Goal: Navigation & Orientation: Find specific page/section

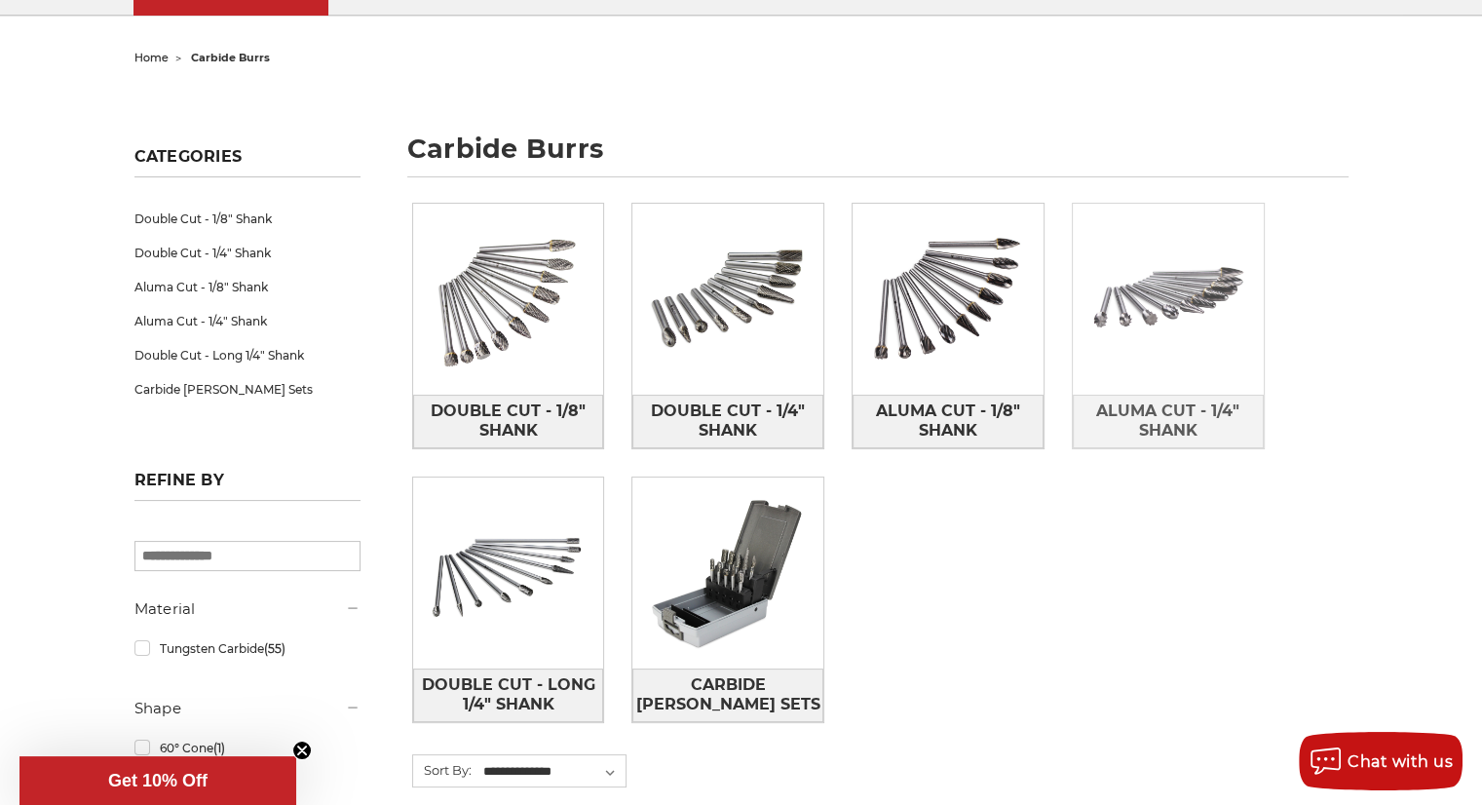
scroll to position [292, 0]
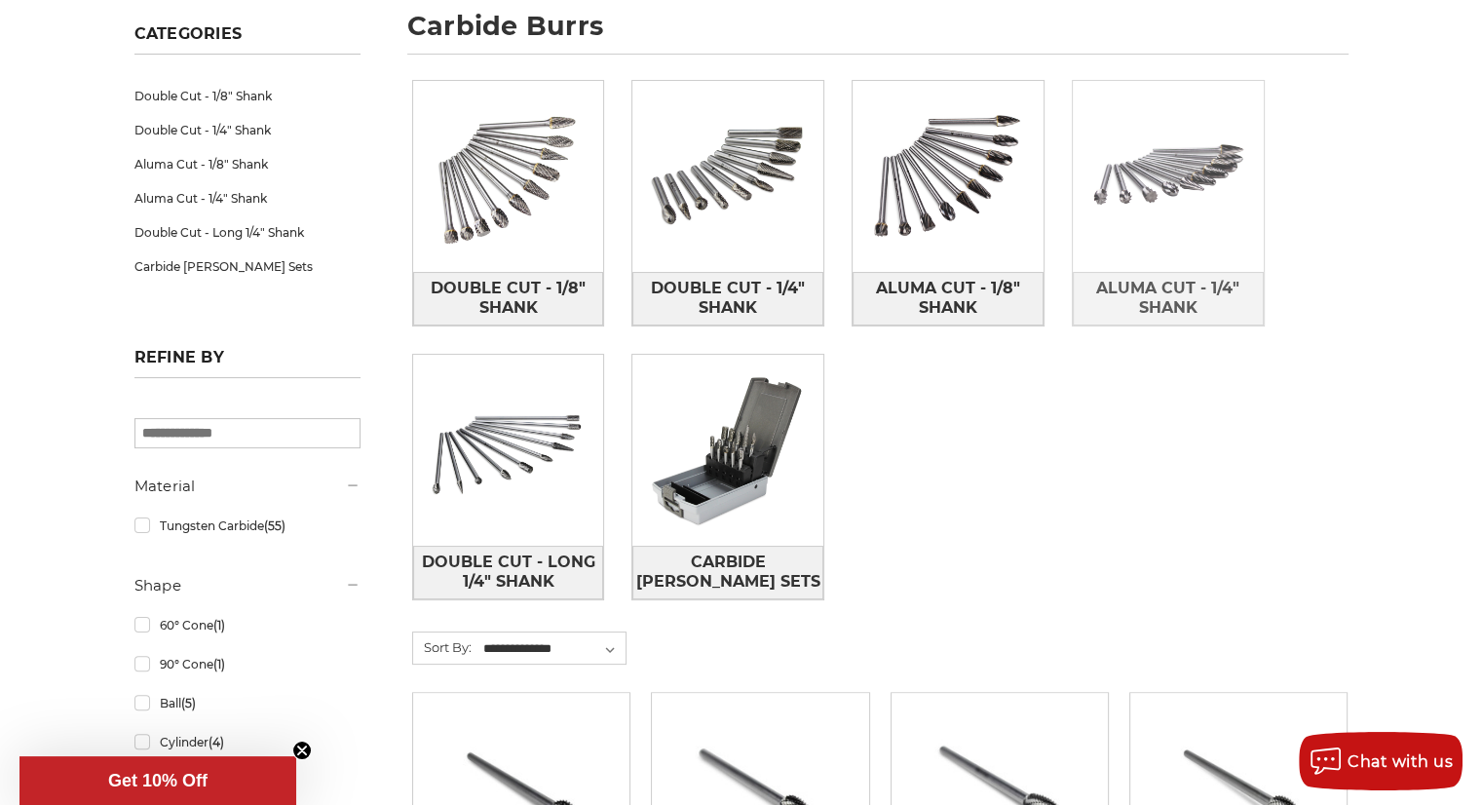
click at [1142, 182] on img at bounding box center [1168, 176] width 191 height 191
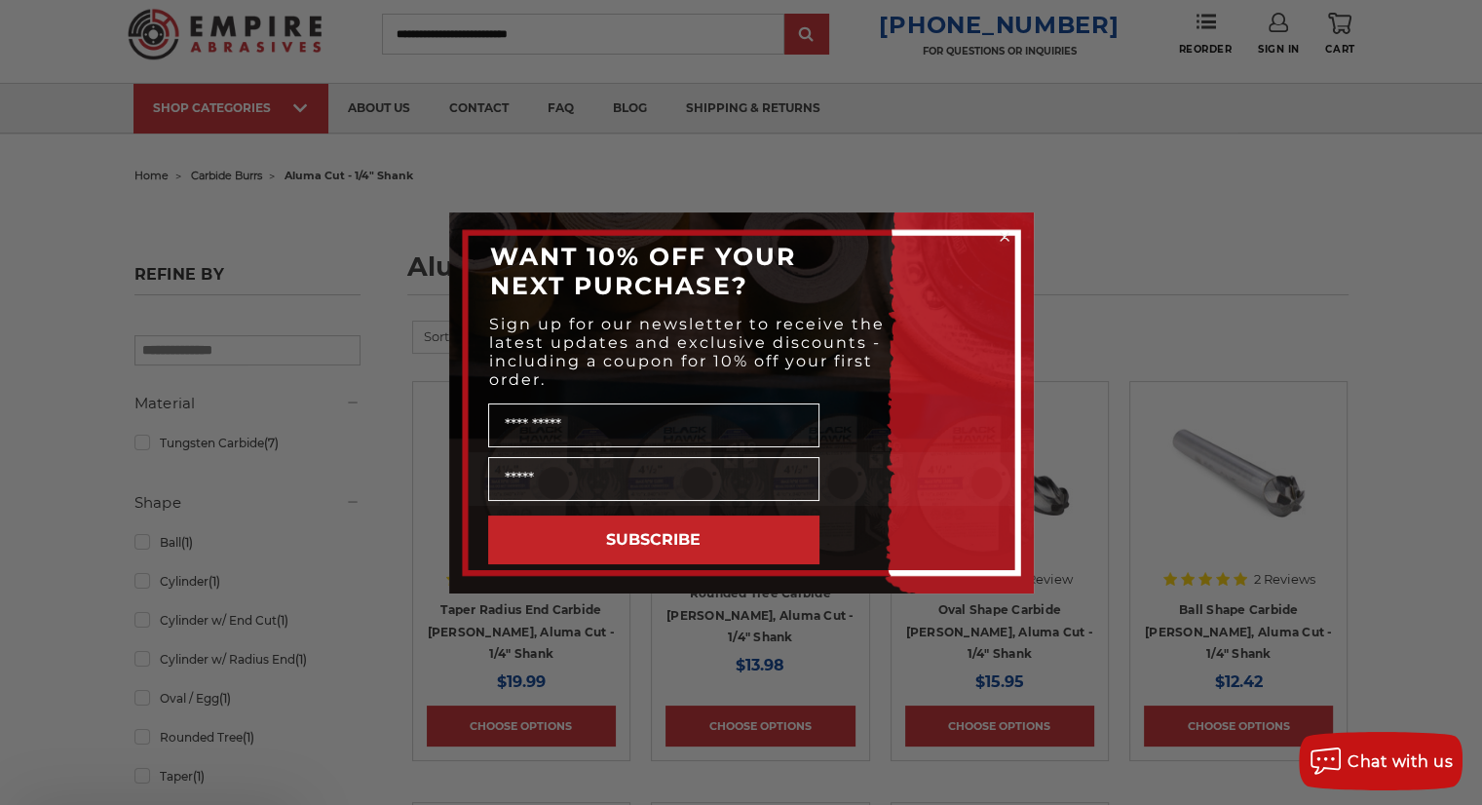
scroll to position [487, 0]
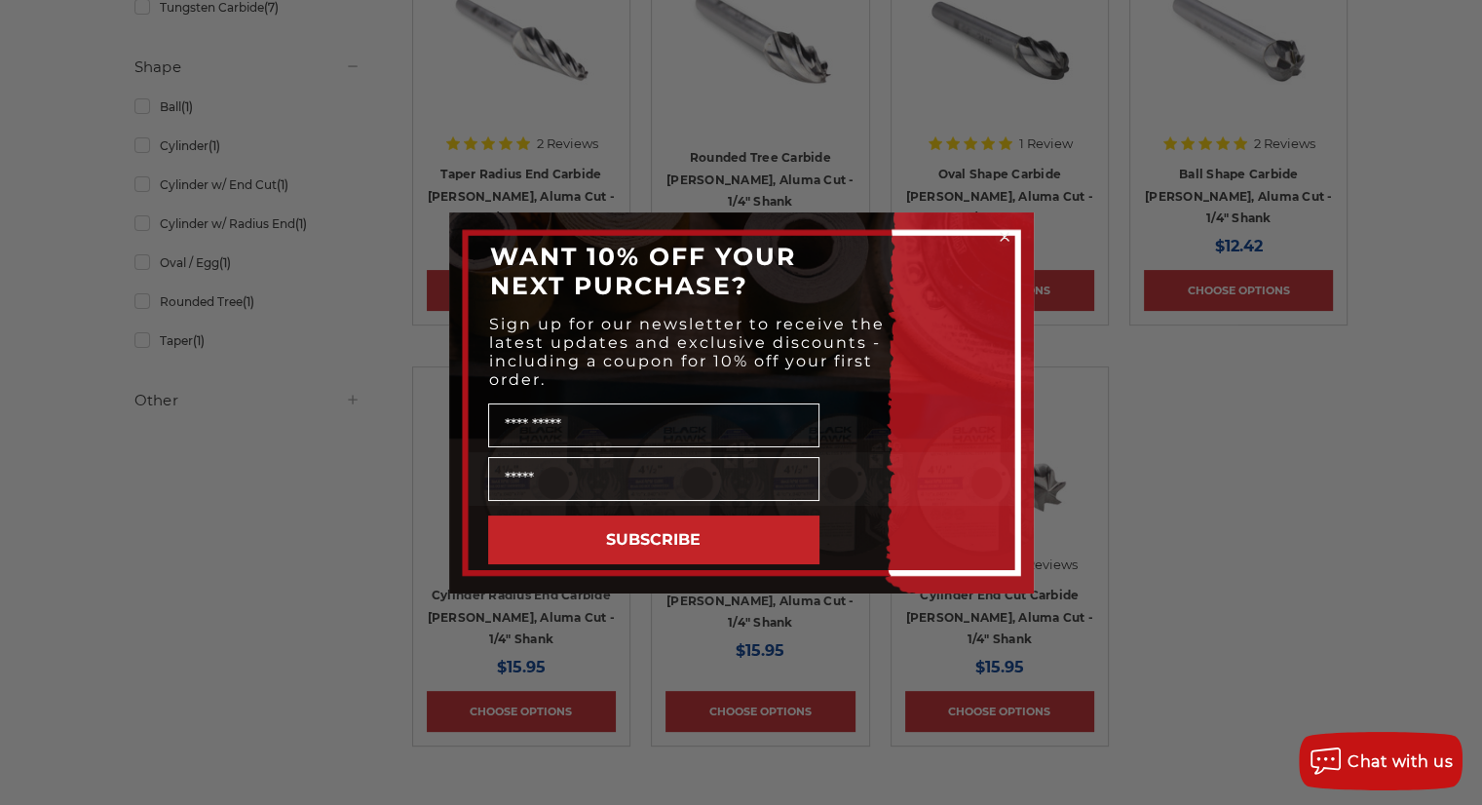
click at [393, 543] on div "Close dialog WANT 10% OFF YOUR NEXT PURCHASE? Sign up for our newsletter to rec…" at bounding box center [741, 402] width 1482 height 805
click at [1006, 232] on circle "Close dialog" at bounding box center [1004, 236] width 19 height 19
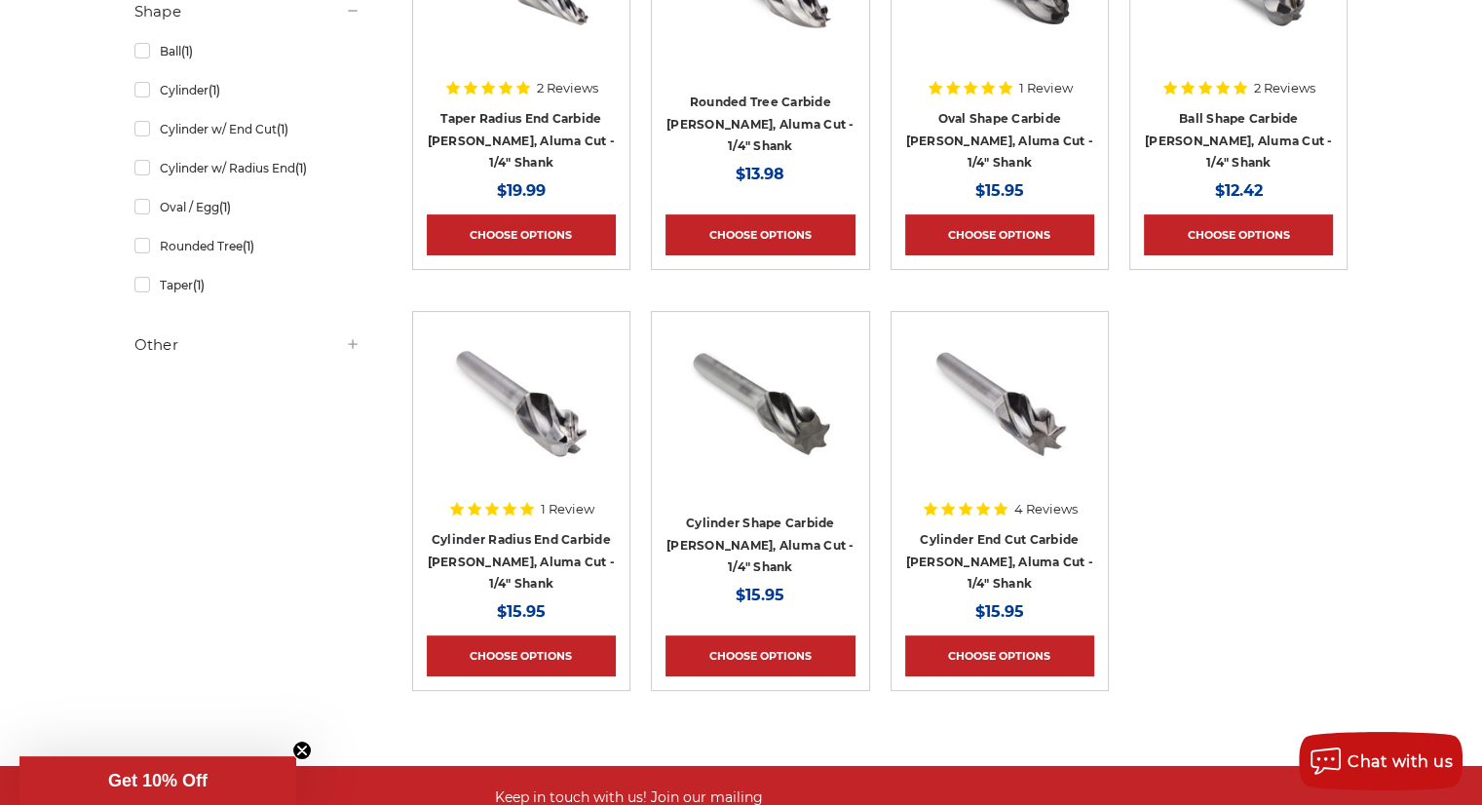
scroll to position [354, 0]
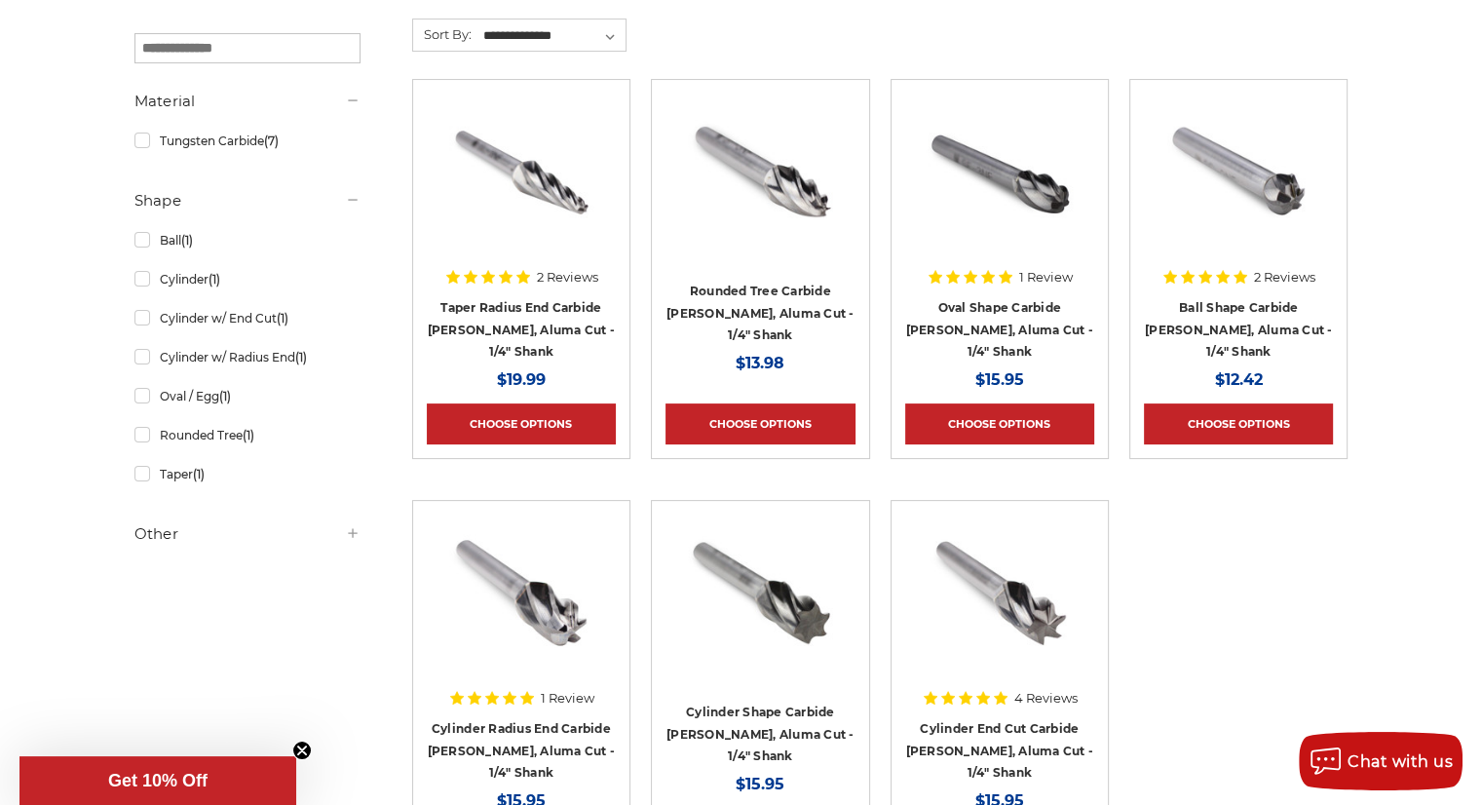
drag, startPoint x: 1216, startPoint y: 516, endPoint x: 1213, endPoint y: 505, distance: 12.1
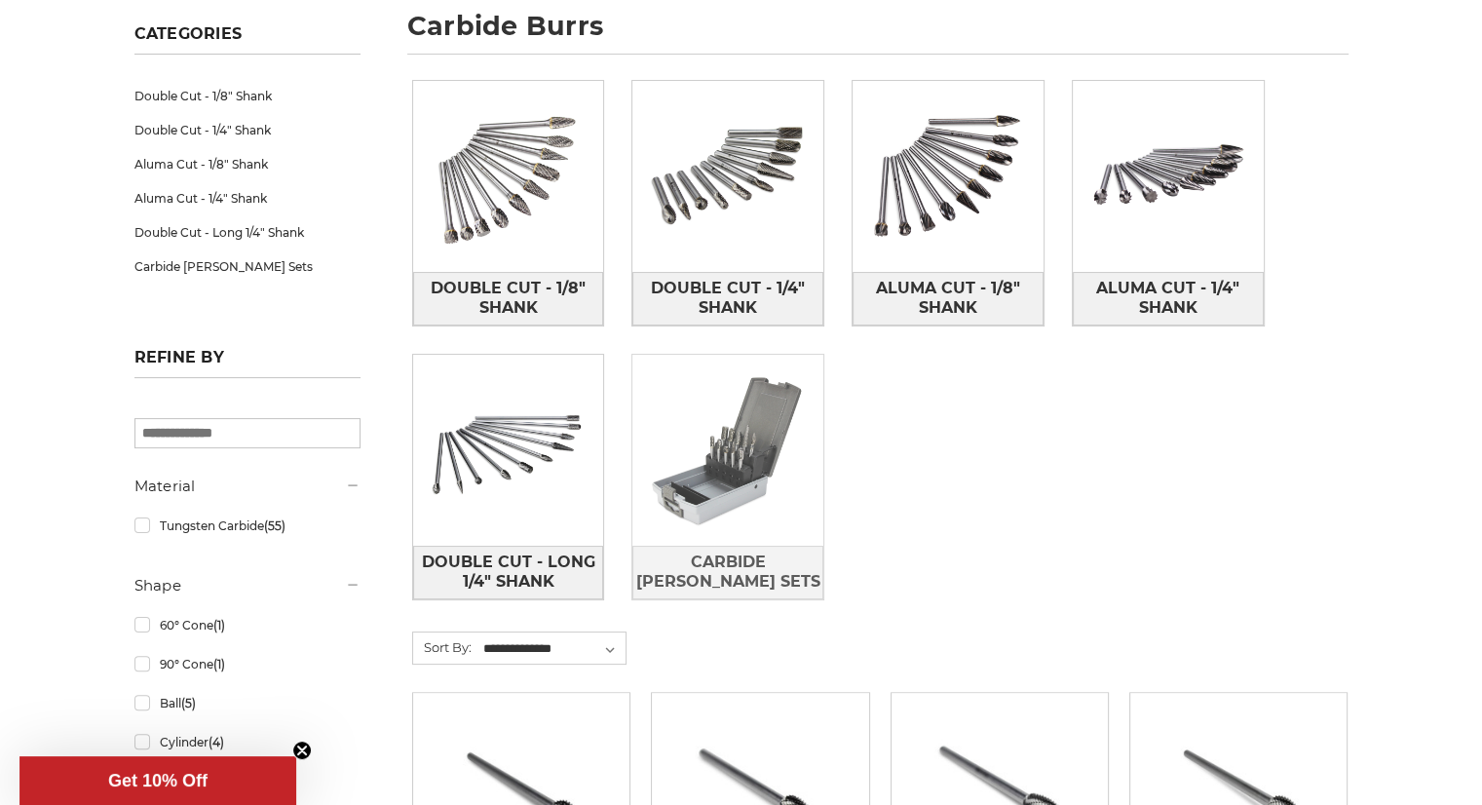
click at [749, 506] on img at bounding box center [727, 450] width 191 height 191
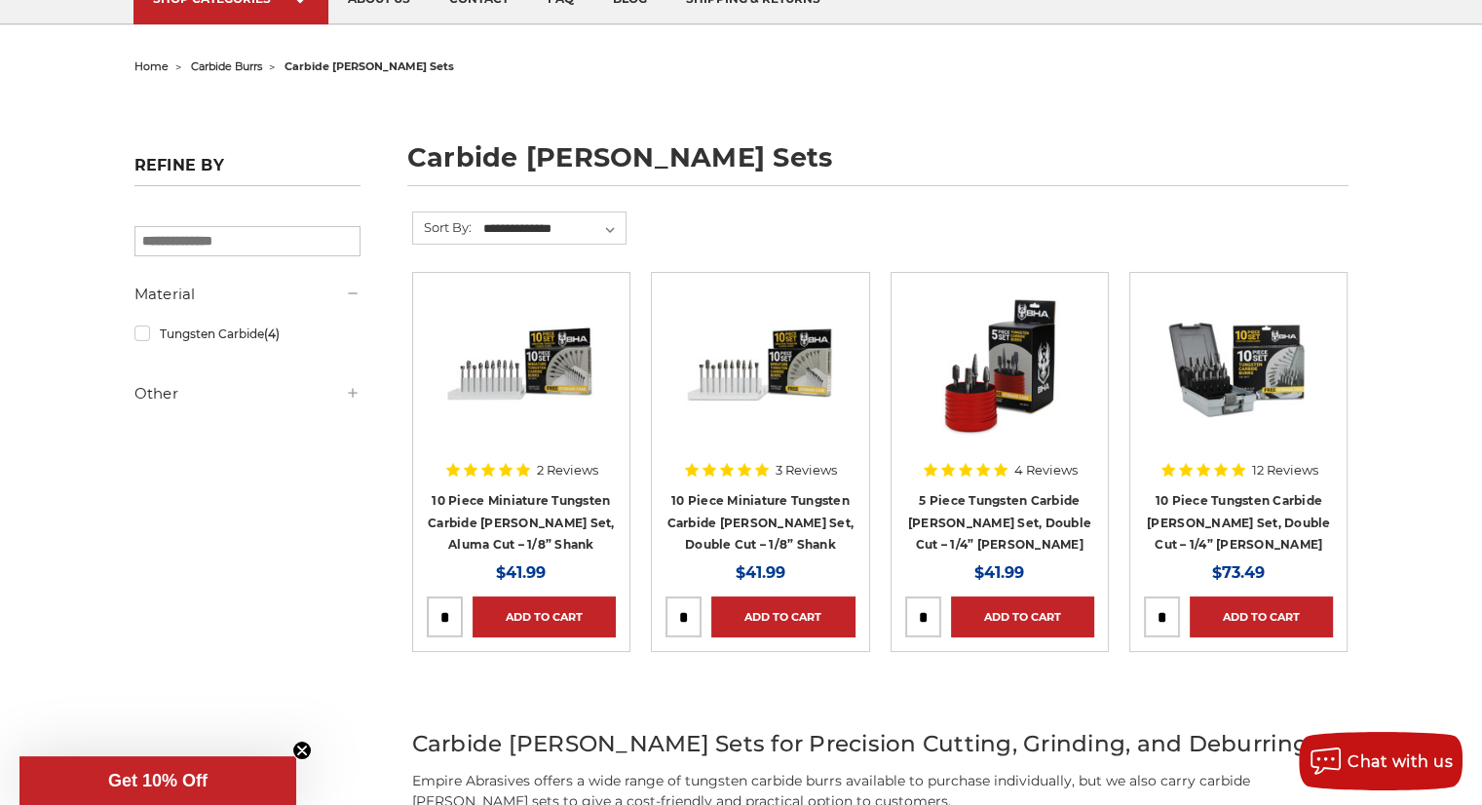
scroll to position [195, 0]
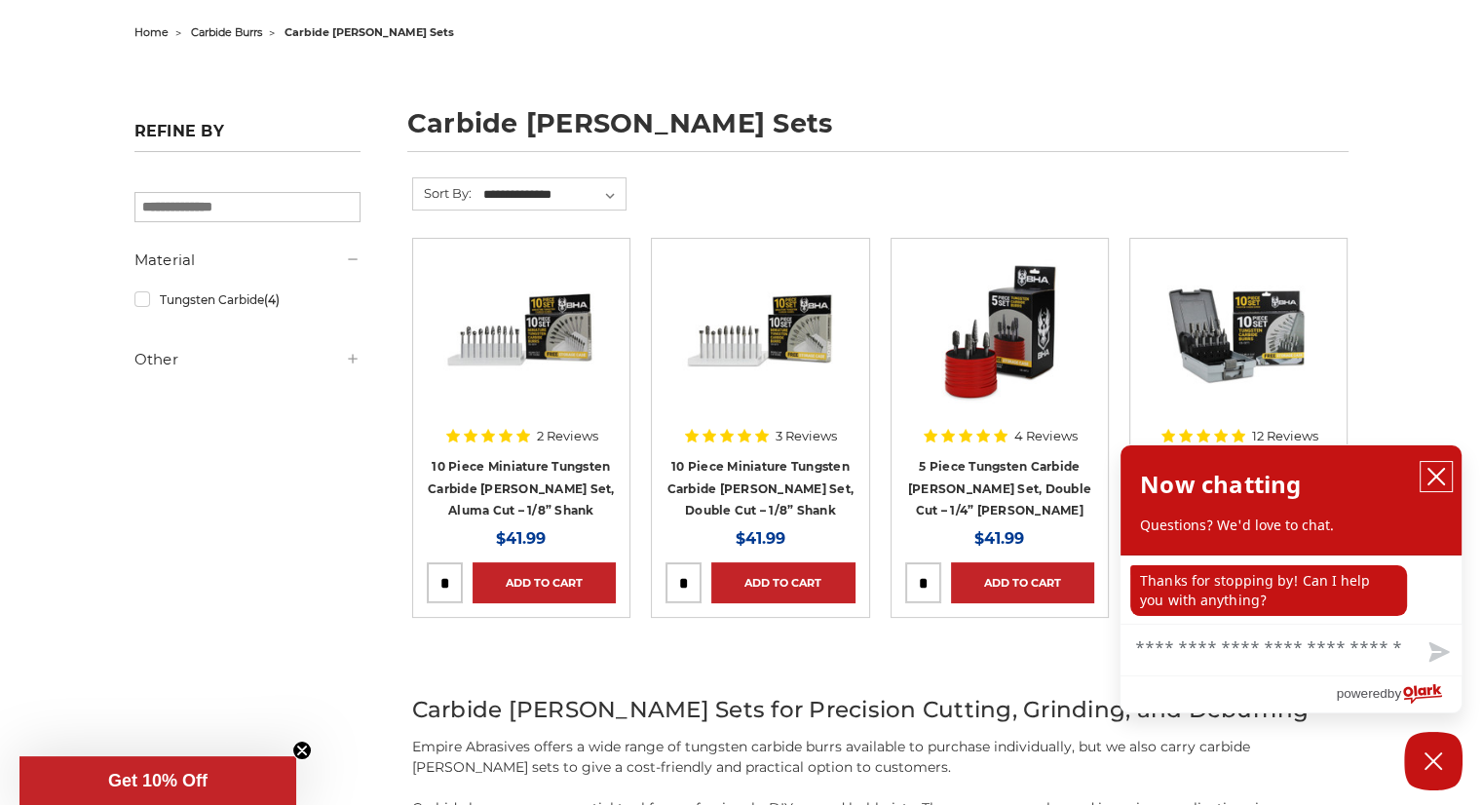
click at [1439, 469] on icon "close chatbox" at bounding box center [1436, 476] width 19 height 19
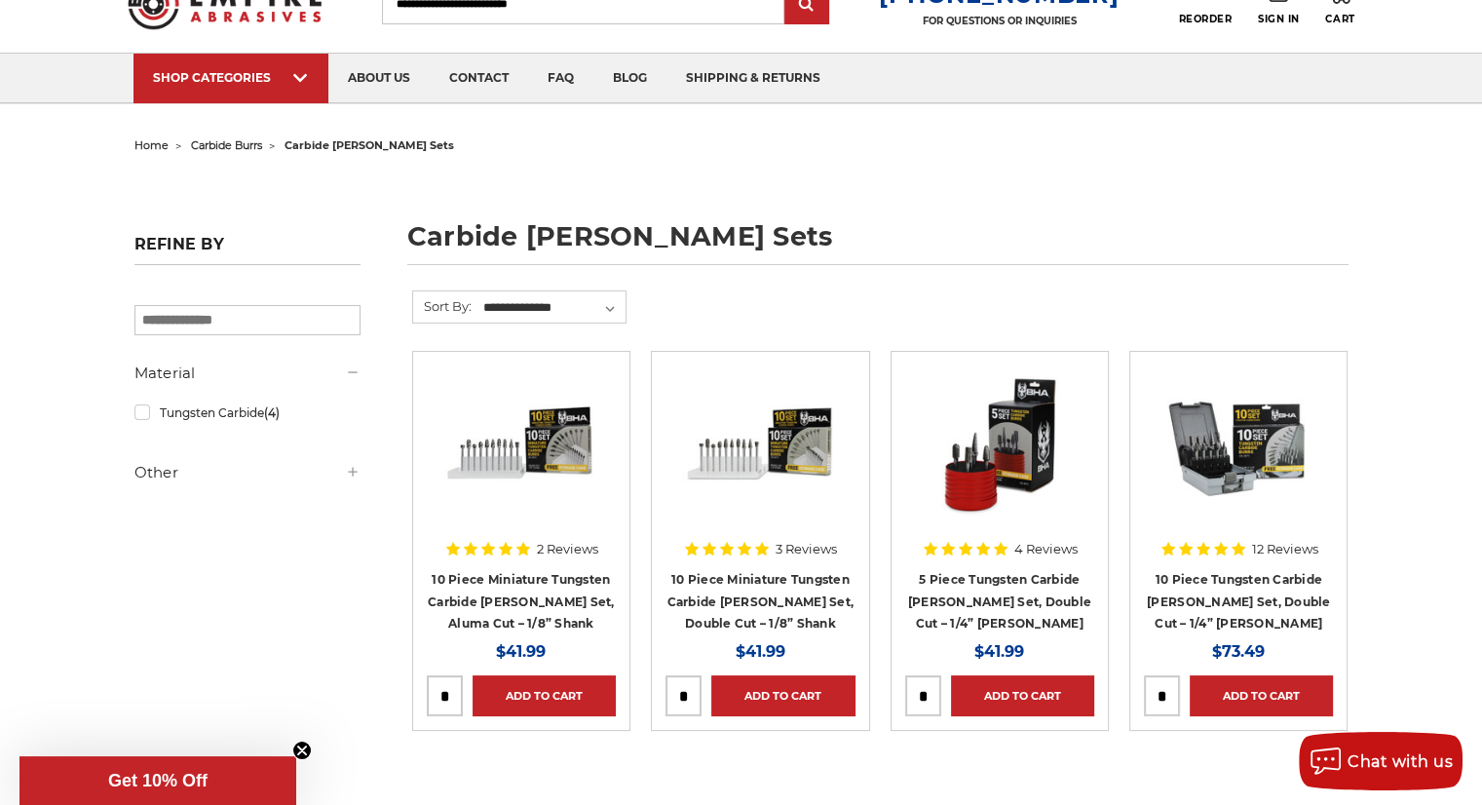
scroll to position [0, 0]
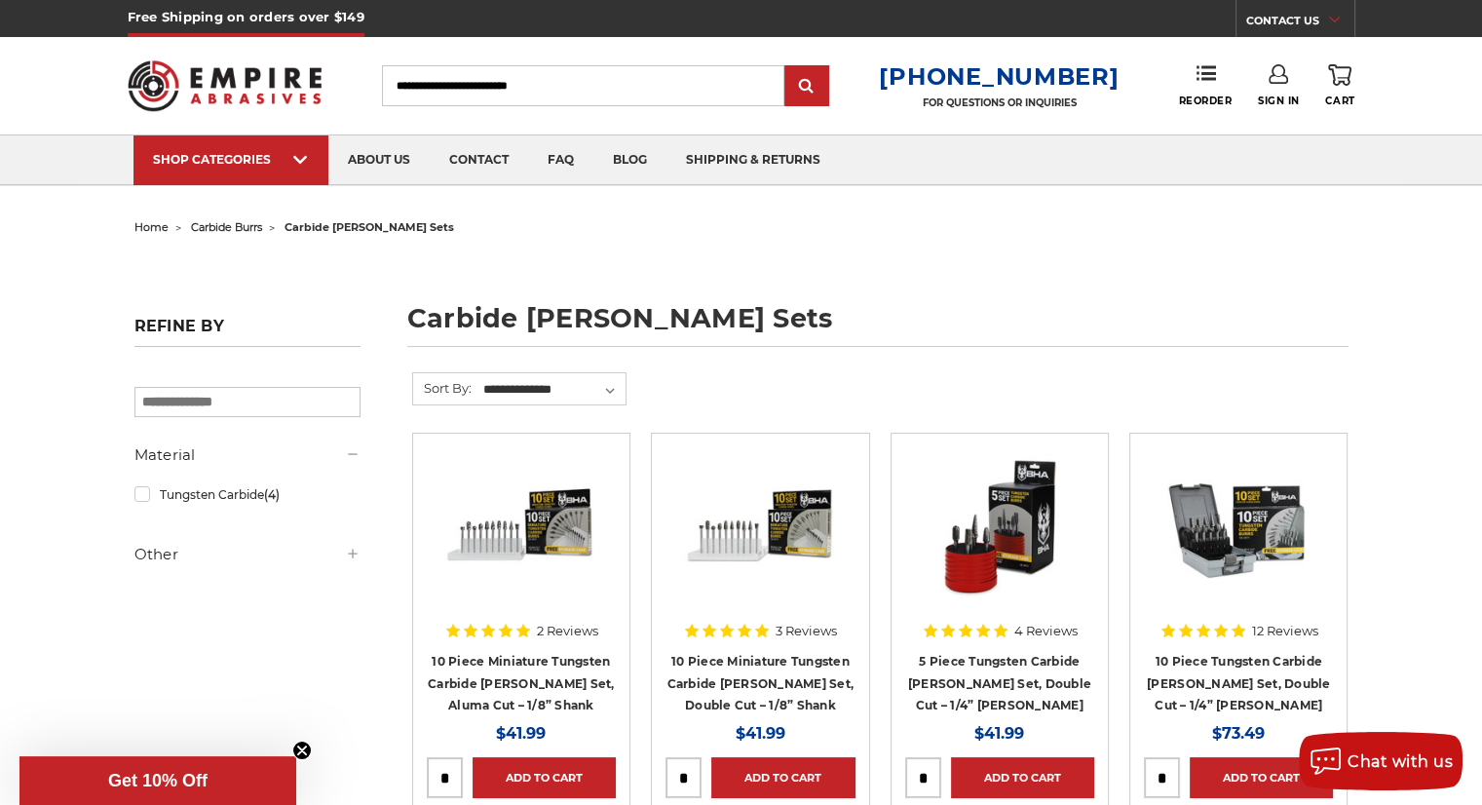
drag, startPoint x: 854, startPoint y: 445, endPoint x: 834, endPoint y: 428, distance: 26.2
